Goal: Navigation & Orientation: Go to known website

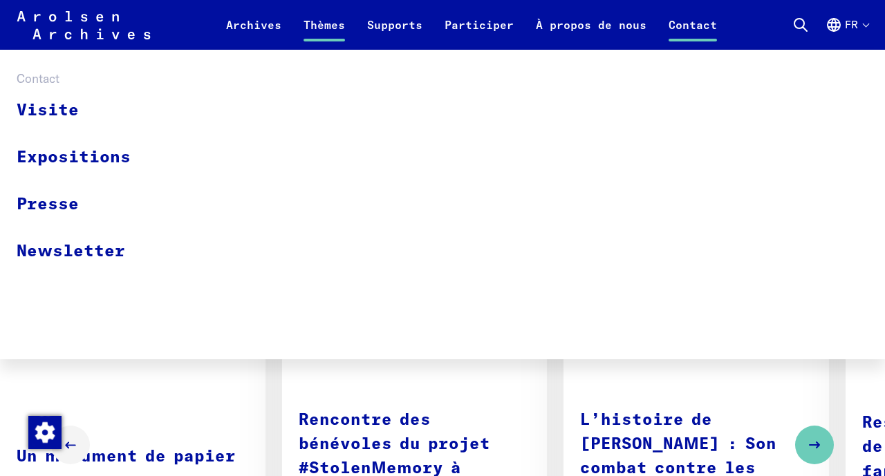
scroll to position [734, 0]
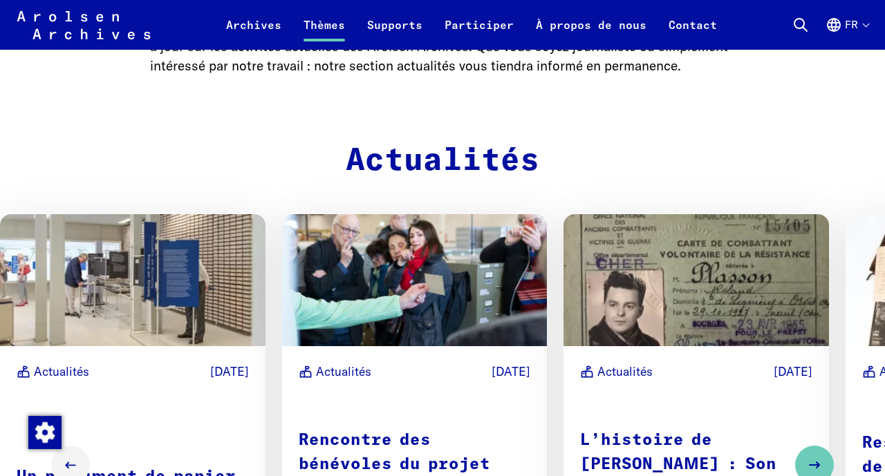
click at [269, 192] on div "Actualités [DATE] Un monument de papier Recherches, clarification du sort des v…" at bounding box center [442, 465] width 885 height 570
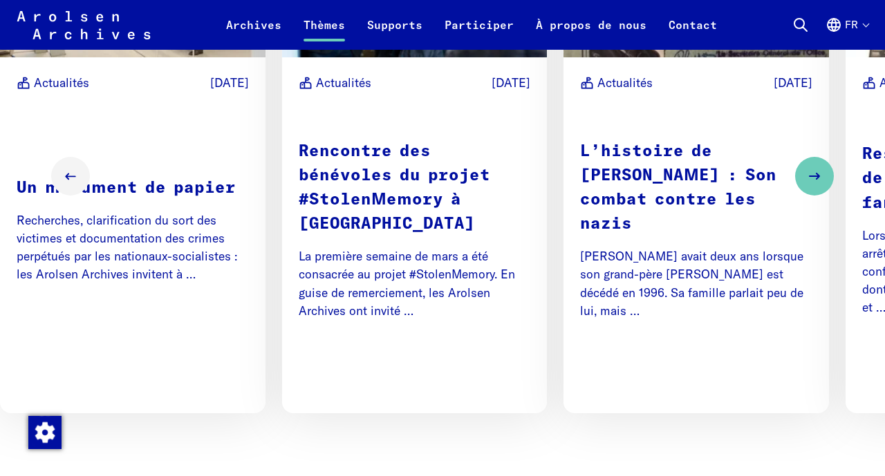
scroll to position [1013, 0]
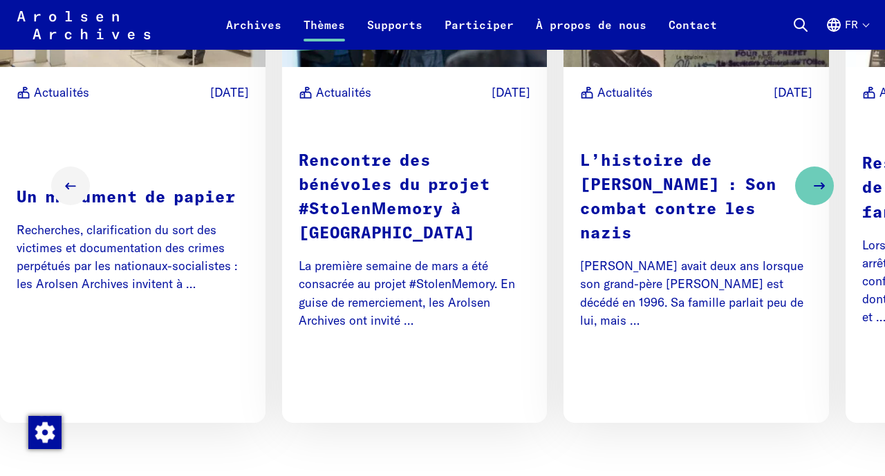
click at [804, 167] on button "Next slide" at bounding box center [814, 186] width 39 height 39
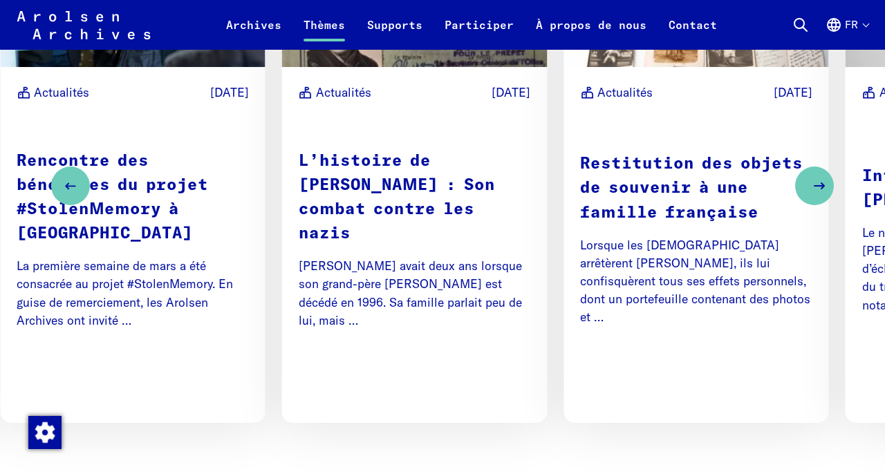
click at [804, 167] on button "Next slide" at bounding box center [814, 186] width 39 height 39
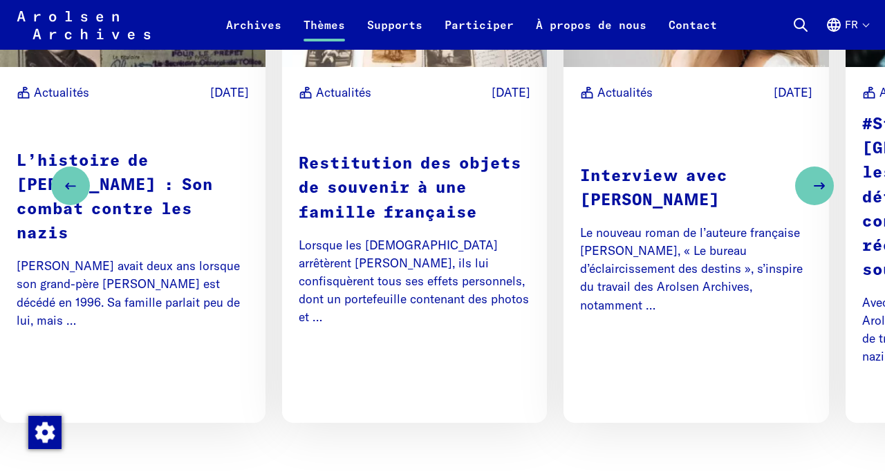
click at [804, 167] on button "Next slide" at bounding box center [814, 186] width 39 height 39
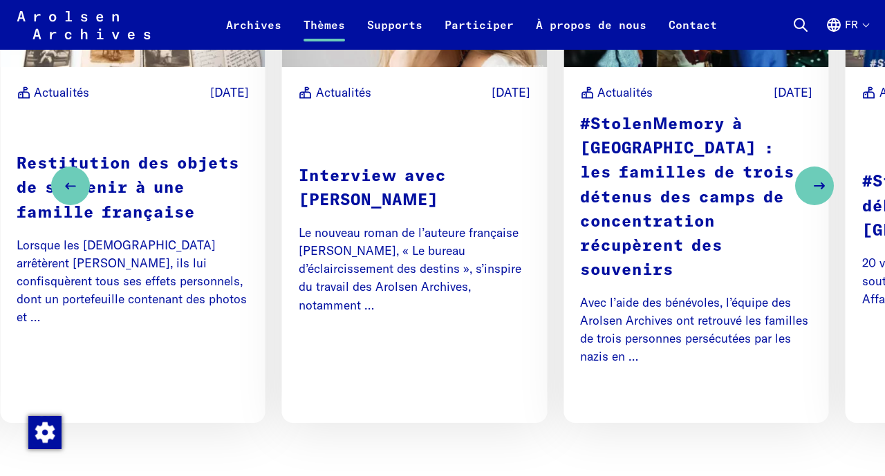
click at [804, 167] on button "Next slide" at bounding box center [814, 186] width 39 height 39
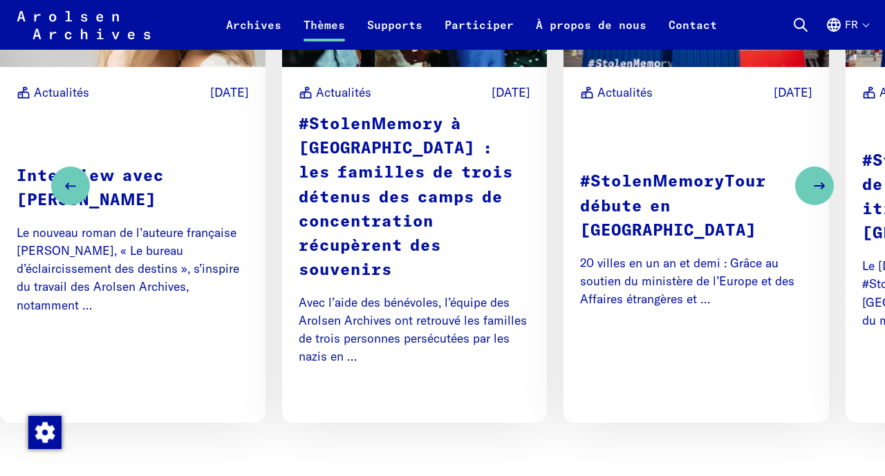
click at [804, 167] on button "Next slide" at bounding box center [814, 186] width 39 height 39
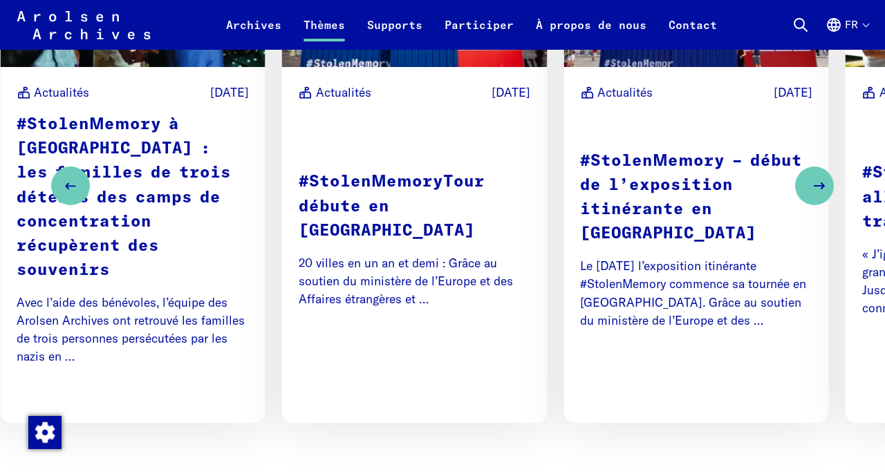
click at [804, 167] on button "Next slide" at bounding box center [814, 186] width 39 height 39
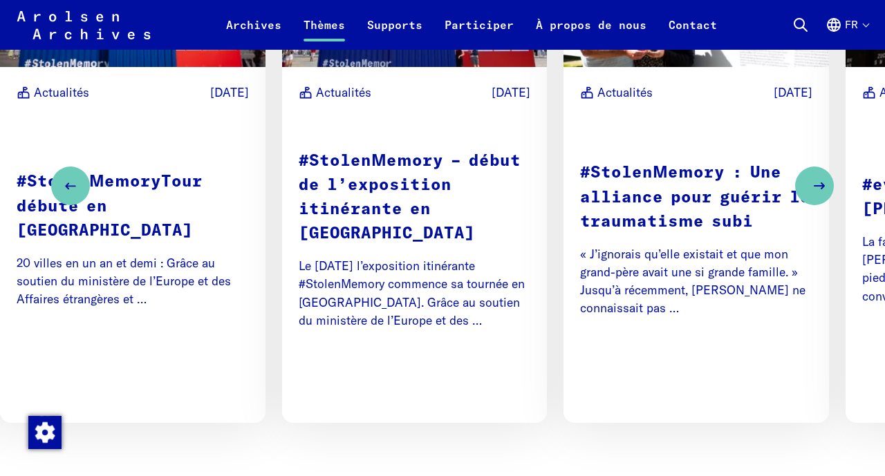
click at [810, 167] on button "Next slide" at bounding box center [814, 186] width 39 height 39
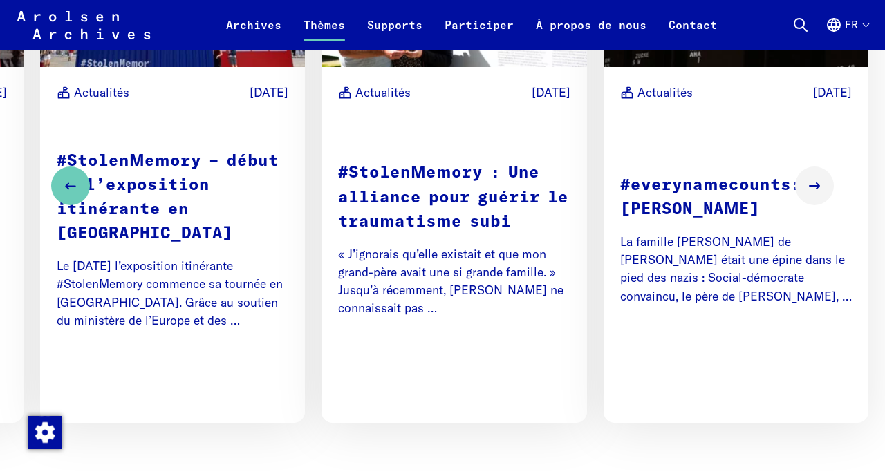
click at [810, 178] on icon "Next slide" at bounding box center [814, 186] width 17 height 17
click at [812, 178] on icon "Next slide" at bounding box center [814, 186] width 17 height 17
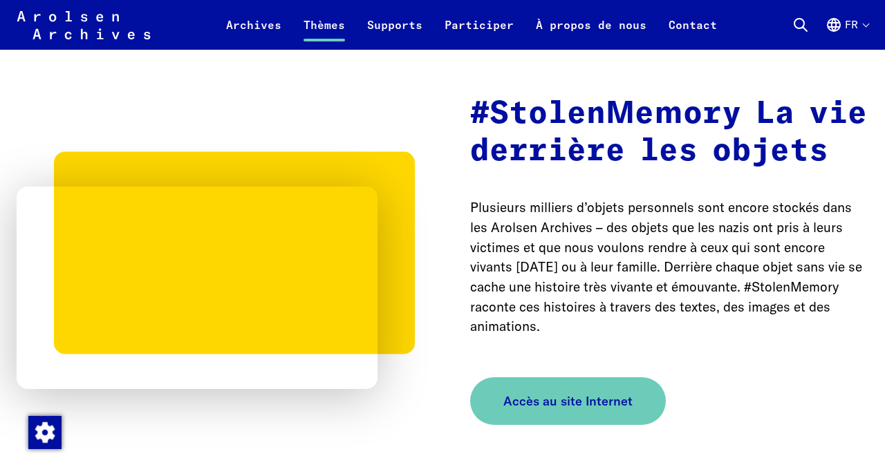
scroll to position [1791, 0]
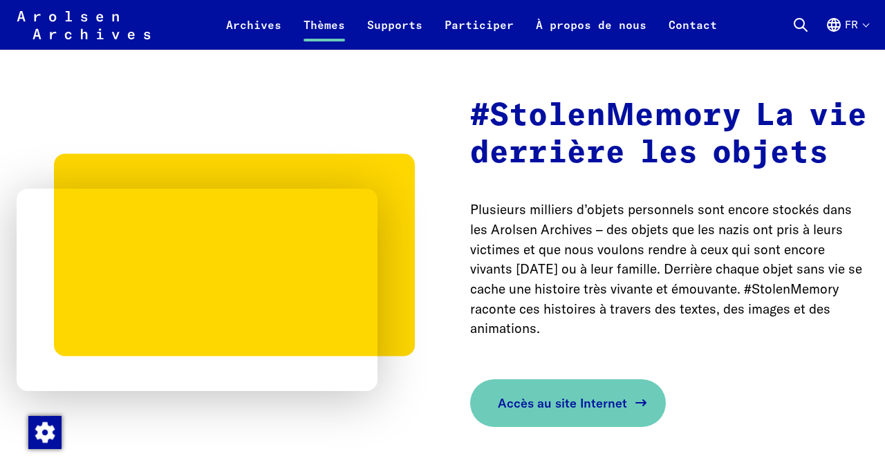
click at [562, 394] on span "Accès au site Internet" at bounding box center [562, 403] width 129 height 19
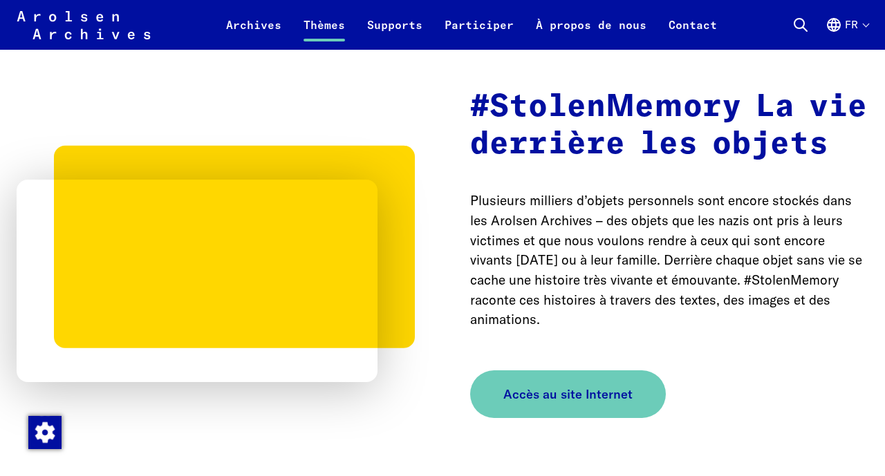
scroll to position [1800, 0]
click at [554, 385] on span "Accès au site Internet" at bounding box center [562, 394] width 129 height 19
